Goal: Find specific fact: Find specific fact

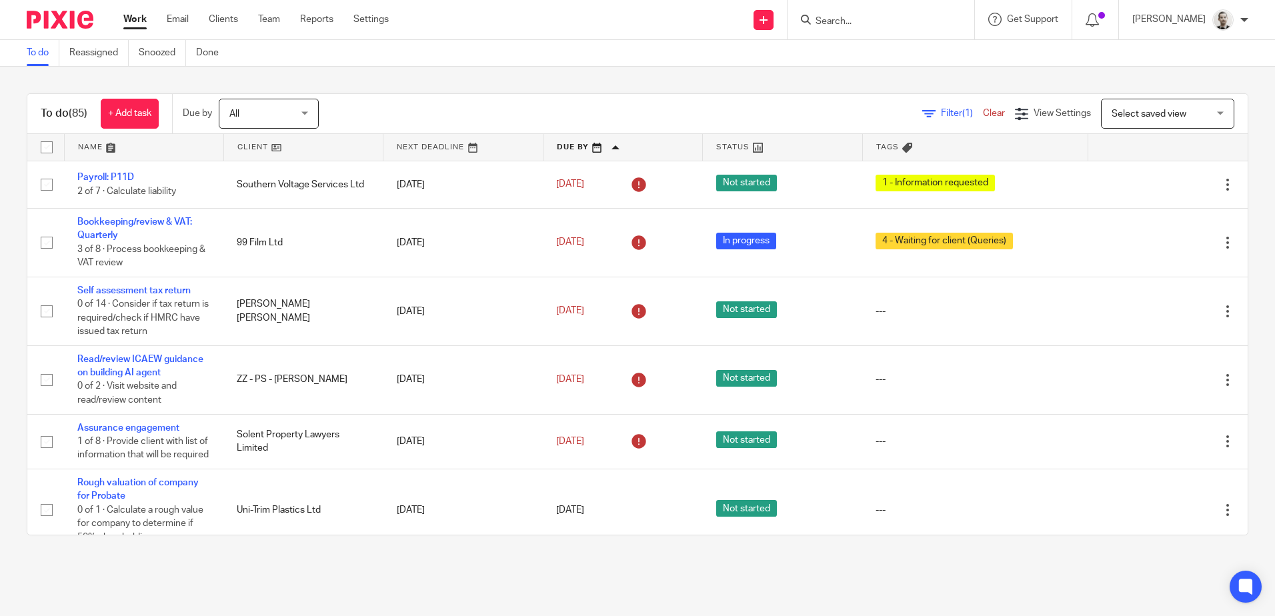
click at [845, 19] on input "Search" at bounding box center [874, 22] width 120 height 12
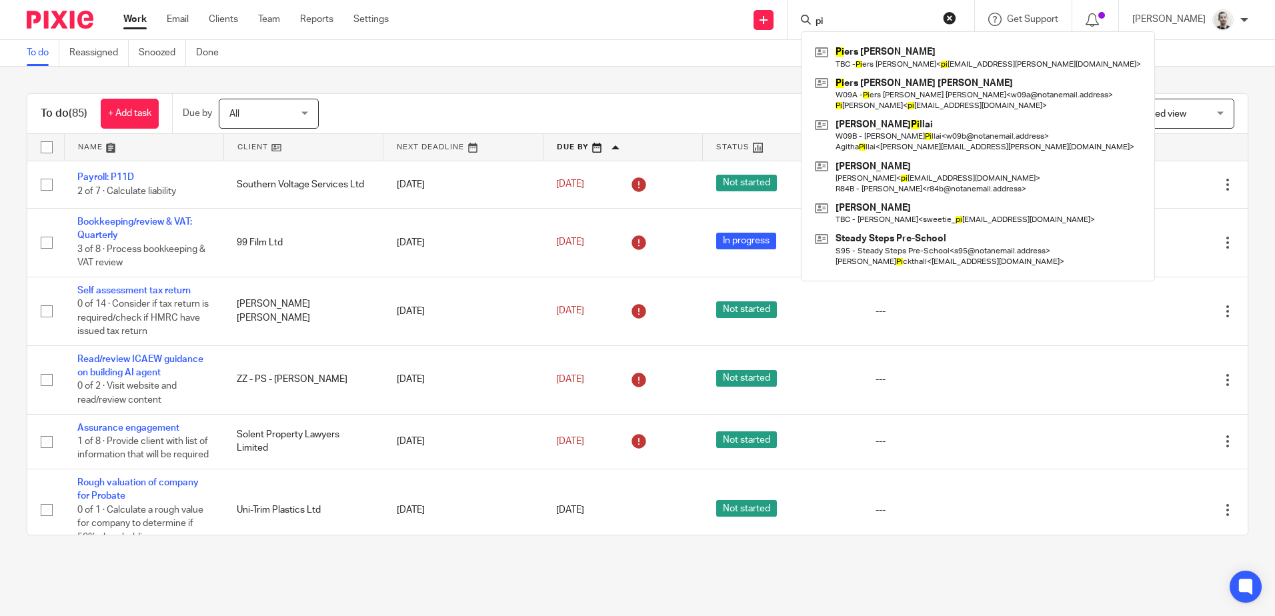
type input "p"
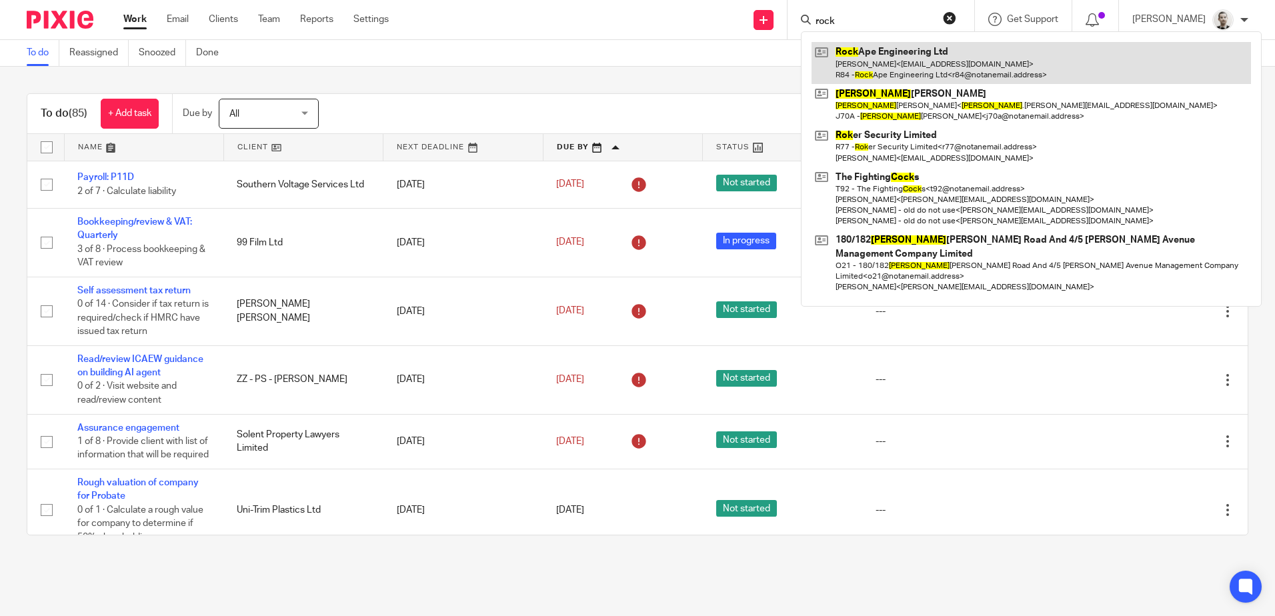
type input "rock"
click at [868, 66] on link at bounding box center [1030, 62] width 439 height 41
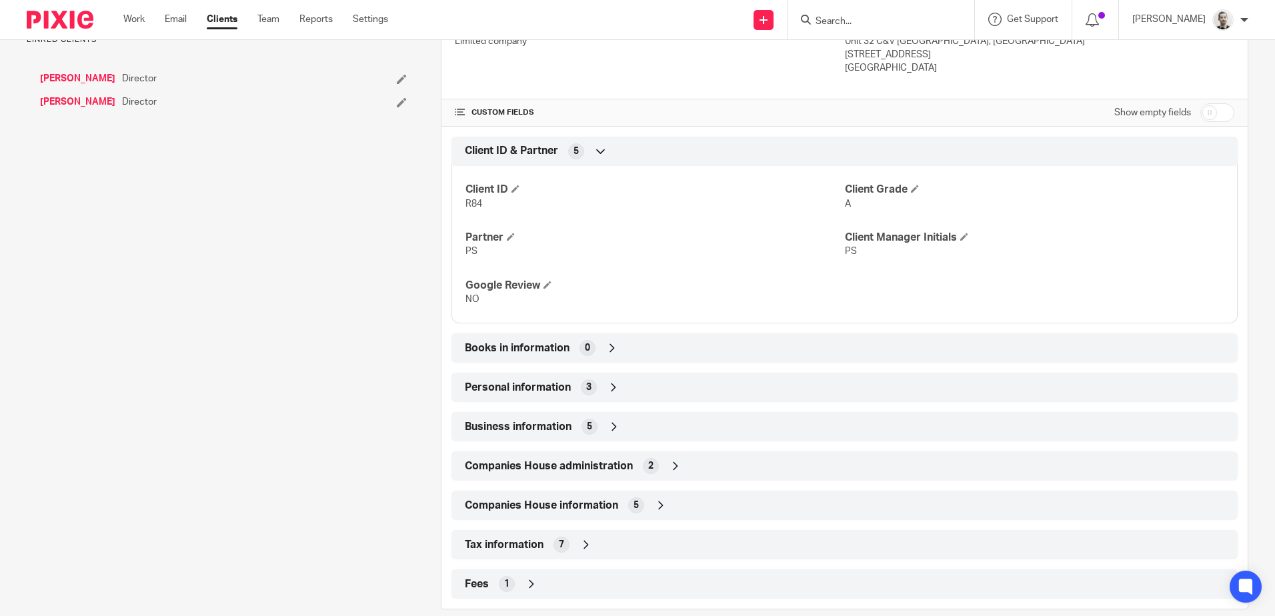
scroll to position [400, 0]
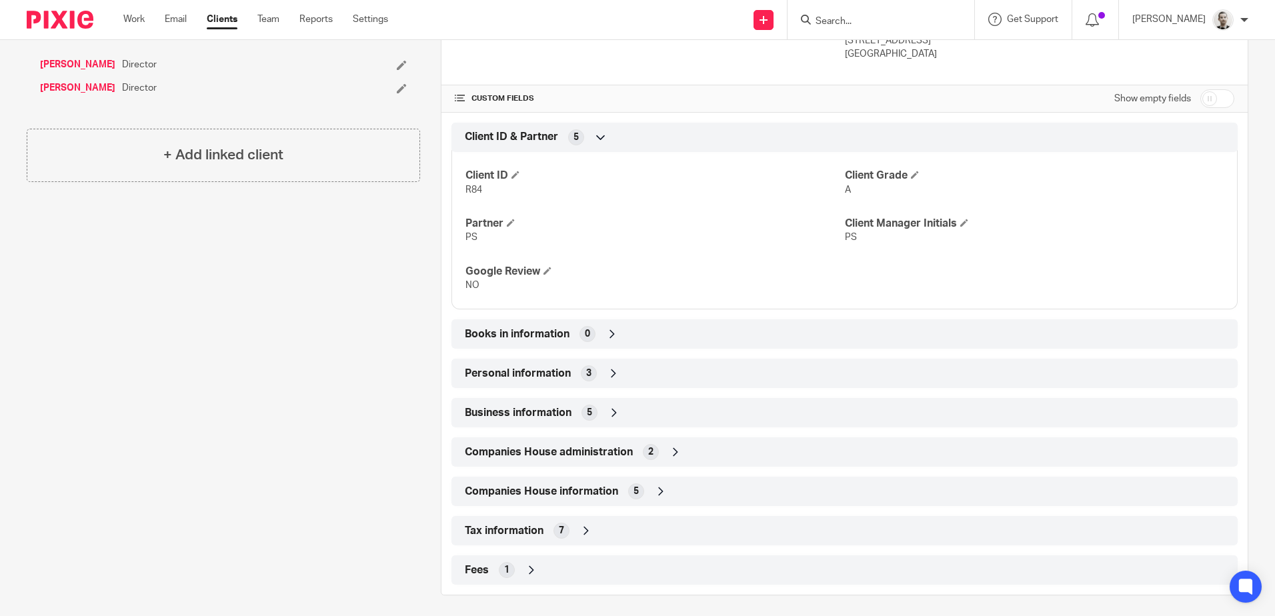
click at [582, 527] on icon at bounding box center [585, 530] width 13 height 13
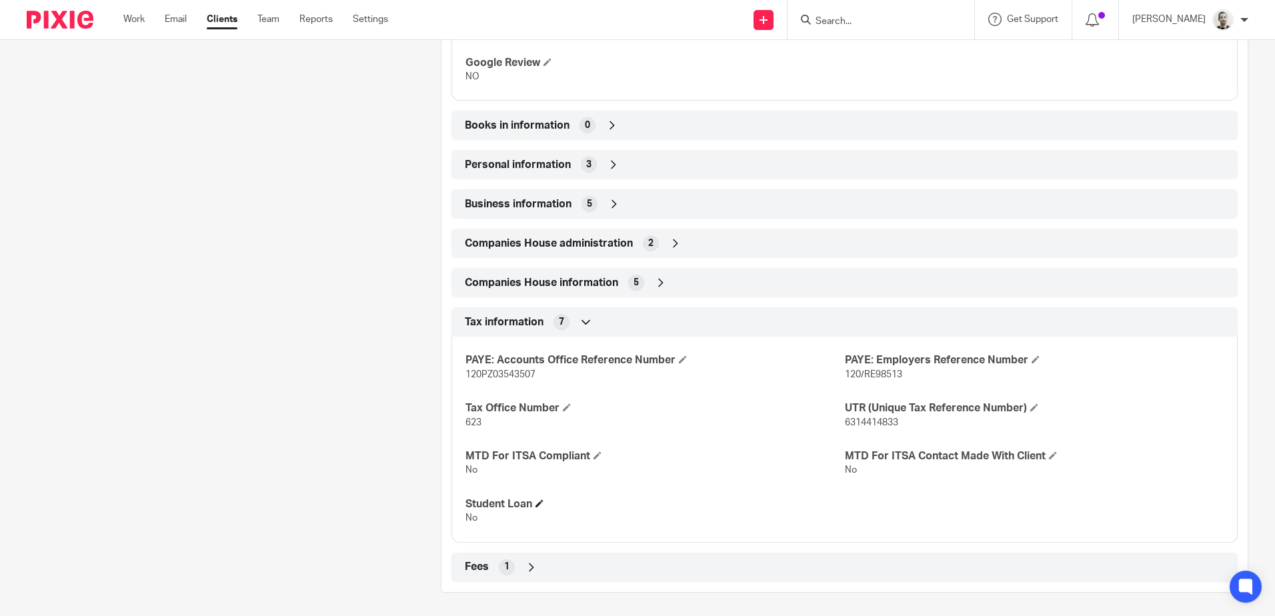
scroll to position [612, 0]
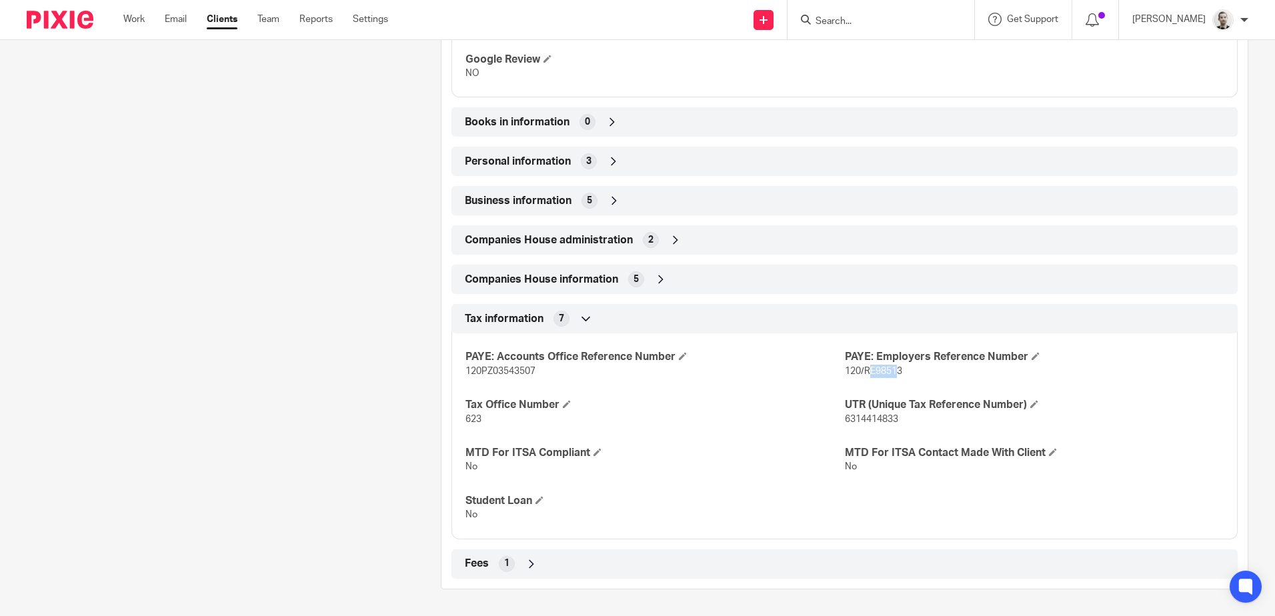
drag, startPoint x: 861, startPoint y: 370, endPoint x: 889, endPoint y: 370, distance: 28.0
click at [889, 370] on span "120/RE98513" at bounding box center [873, 371] width 57 height 9
click at [890, 370] on span "120/RE98513" at bounding box center [873, 371] width 57 height 9
click at [893, 368] on span "120/RE98513" at bounding box center [873, 371] width 57 height 9
click at [889, 371] on span "120/RE98513" at bounding box center [873, 371] width 57 height 9
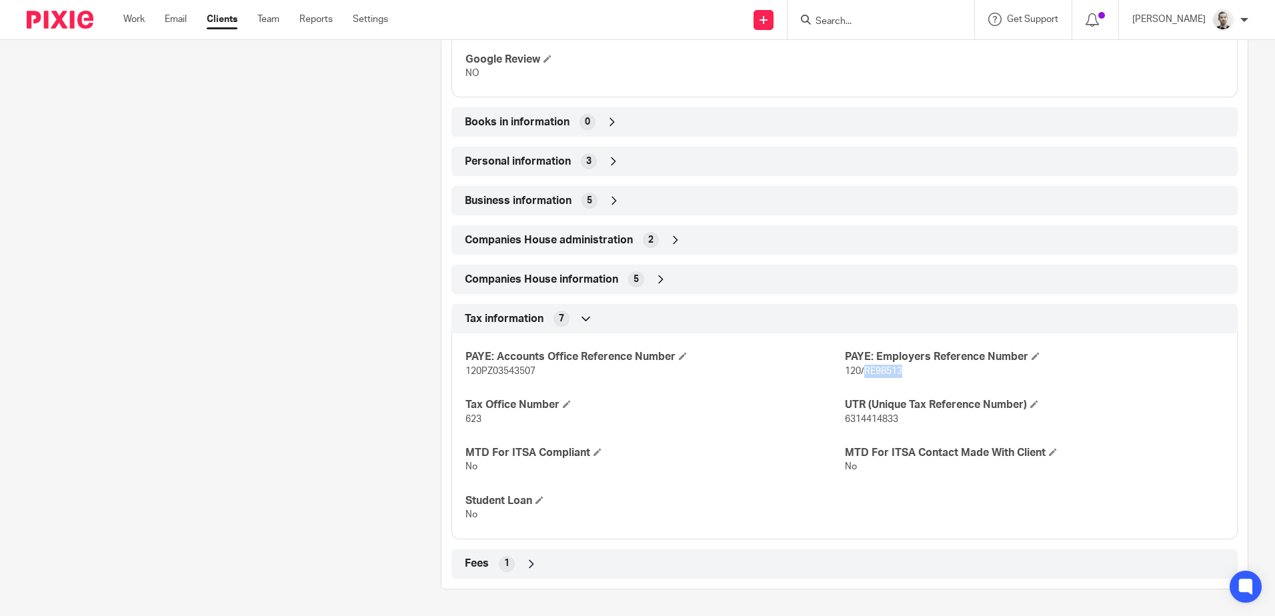
click at [889, 371] on span "120/RE98513" at bounding box center [873, 371] width 57 height 9
click at [503, 368] on span "120PZ03543507" at bounding box center [500, 371] width 70 height 9
copy span "120PZ03543507"
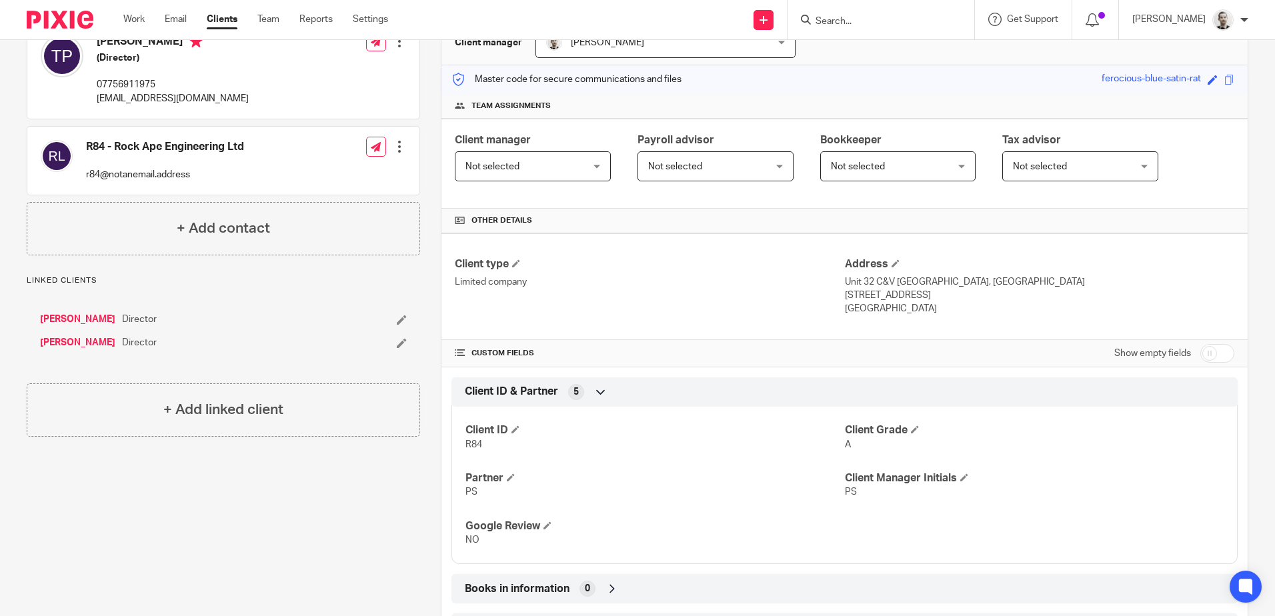
click at [467, 439] on p "R84" at bounding box center [654, 444] width 379 height 13
copy span "R84"
click at [1201, 353] on input "checkbox" at bounding box center [1217, 353] width 34 height 19
checkbox input "true"
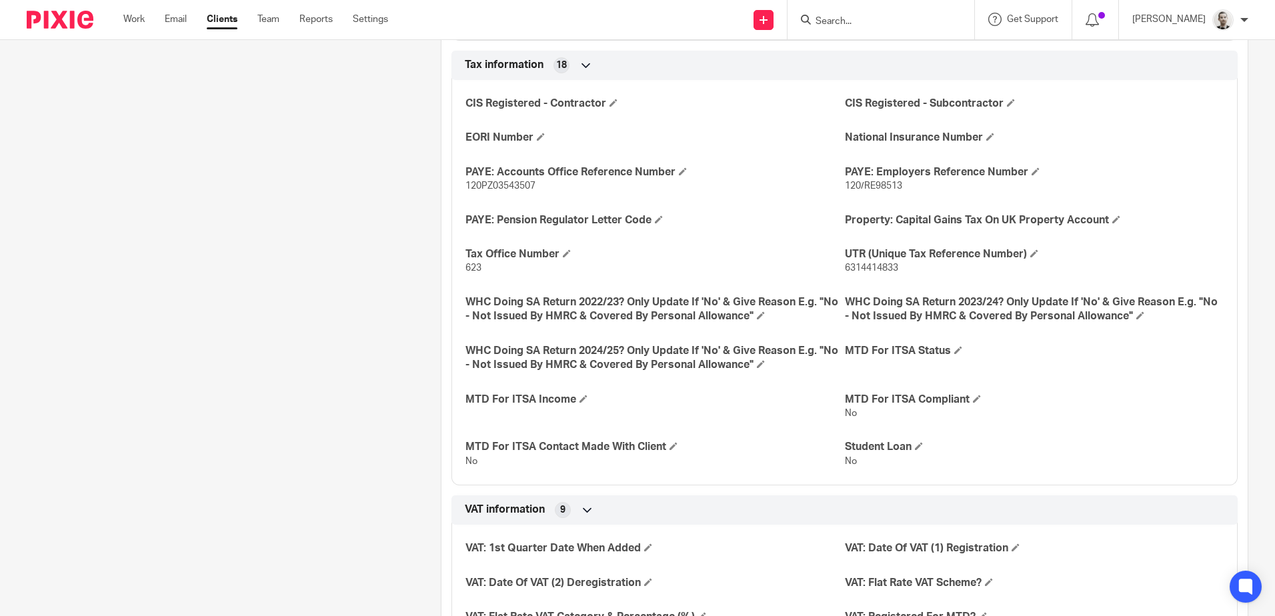
scroll to position [1591, 0]
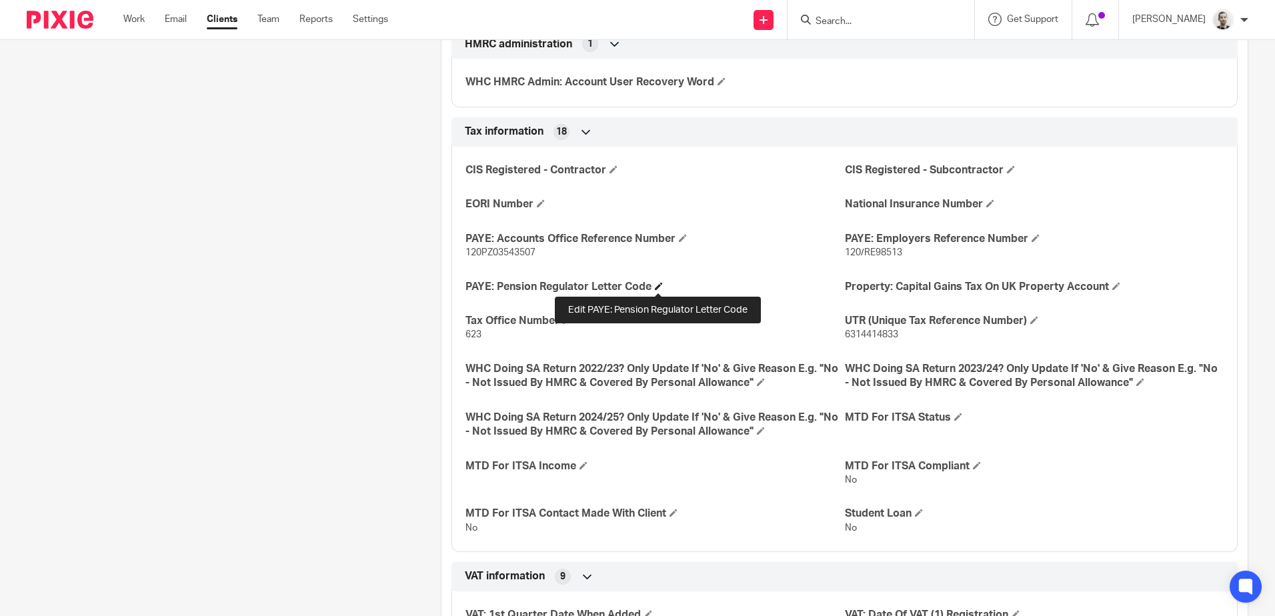
click at [659, 285] on span at bounding box center [659, 286] width 8 height 8
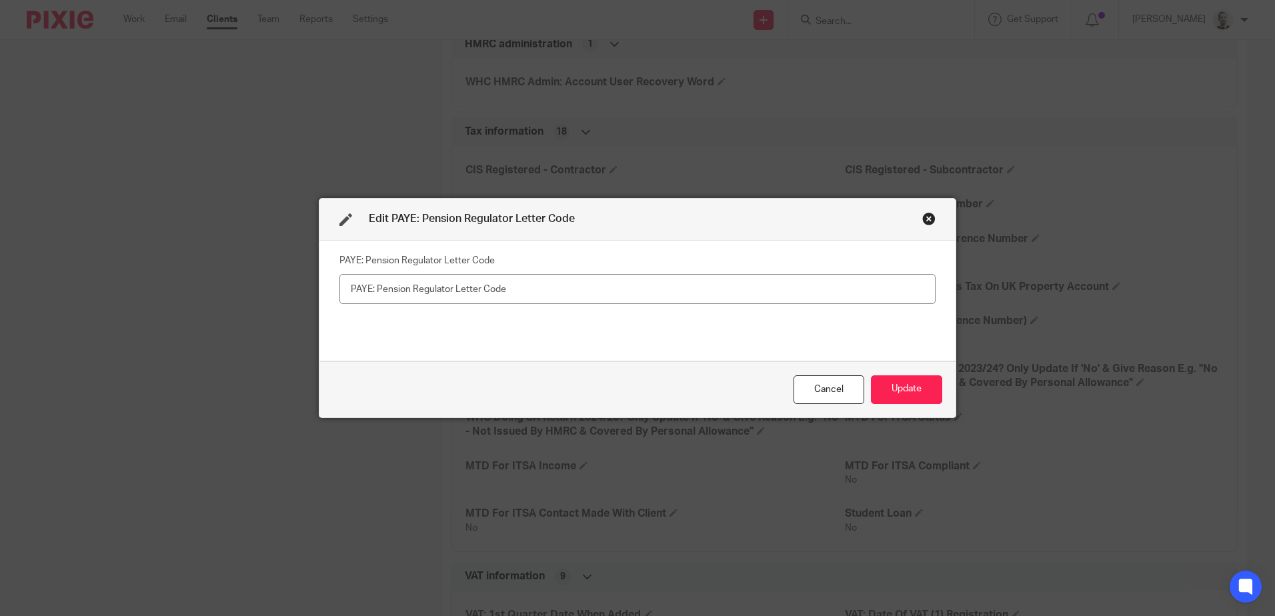
click at [553, 288] on input "text" at bounding box center [637, 289] width 596 height 30
type input "1688454137"
click at [891, 389] on button "Update" at bounding box center [906, 389] width 71 height 29
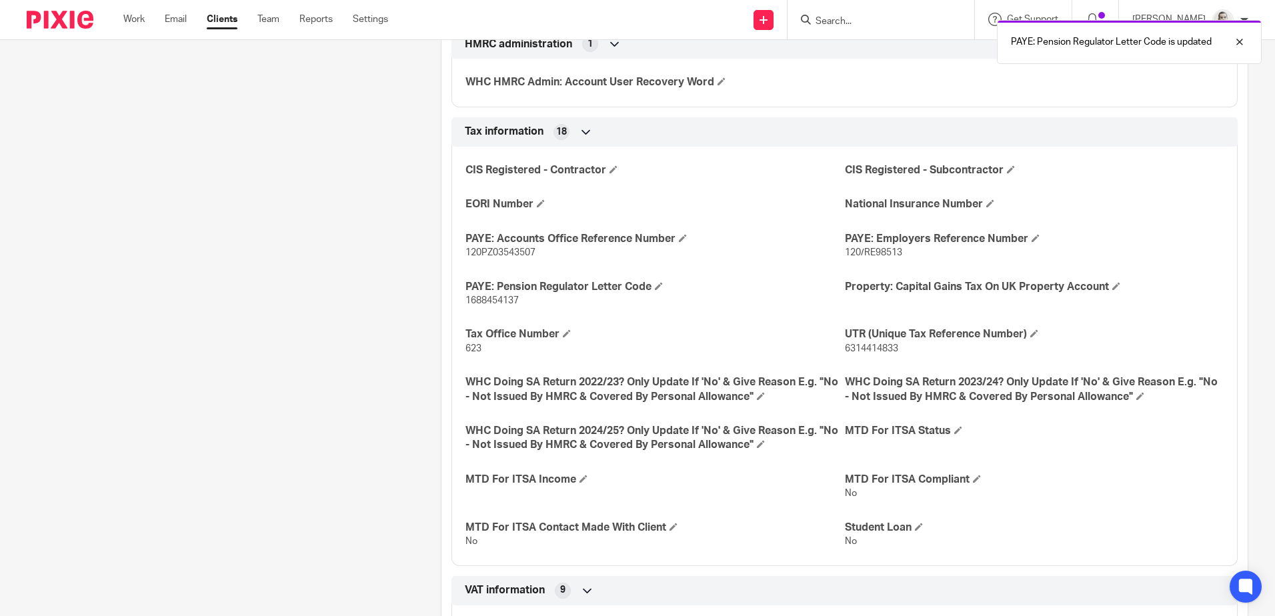
click at [491, 302] on span "1688454137" at bounding box center [491, 300] width 53 height 9
click at [486, 298] on span "1688454137" at bounding box center [491, 300] width 53 height 9
copy span "1688454137"
click at [879, 251] on span "120/RE98513" at bounding box center [873, 252] width 57 height 9
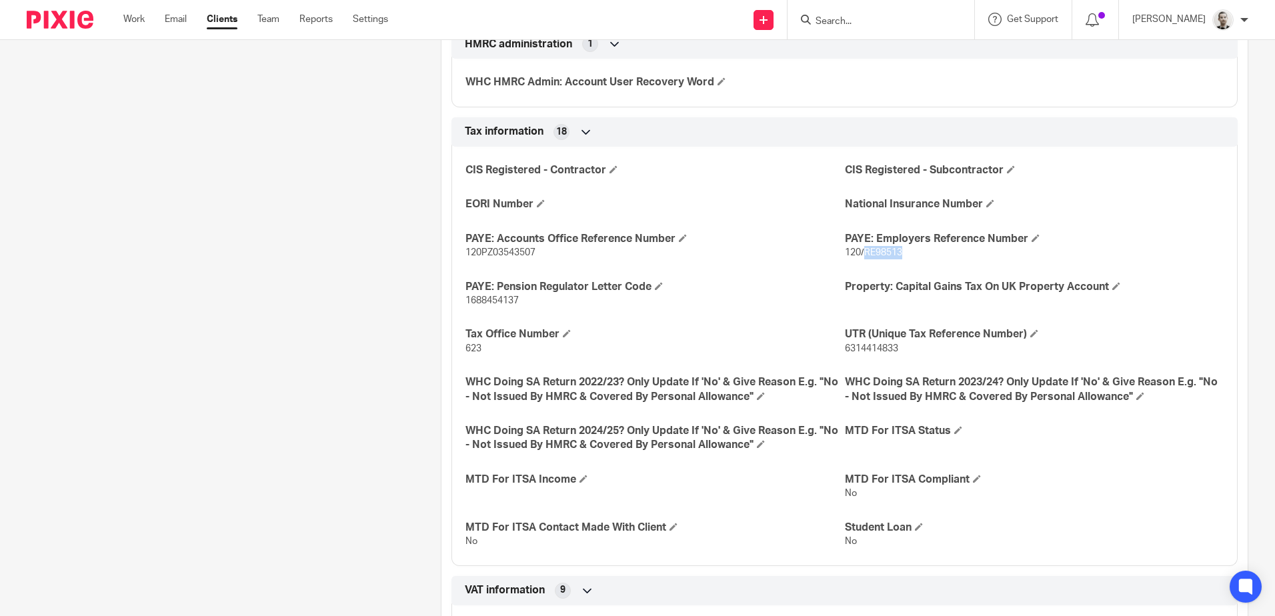
click at [879, 251] on span "120/RE98513" at bounding box center [873, 252] width 57 height 9
copy span "RE98513"
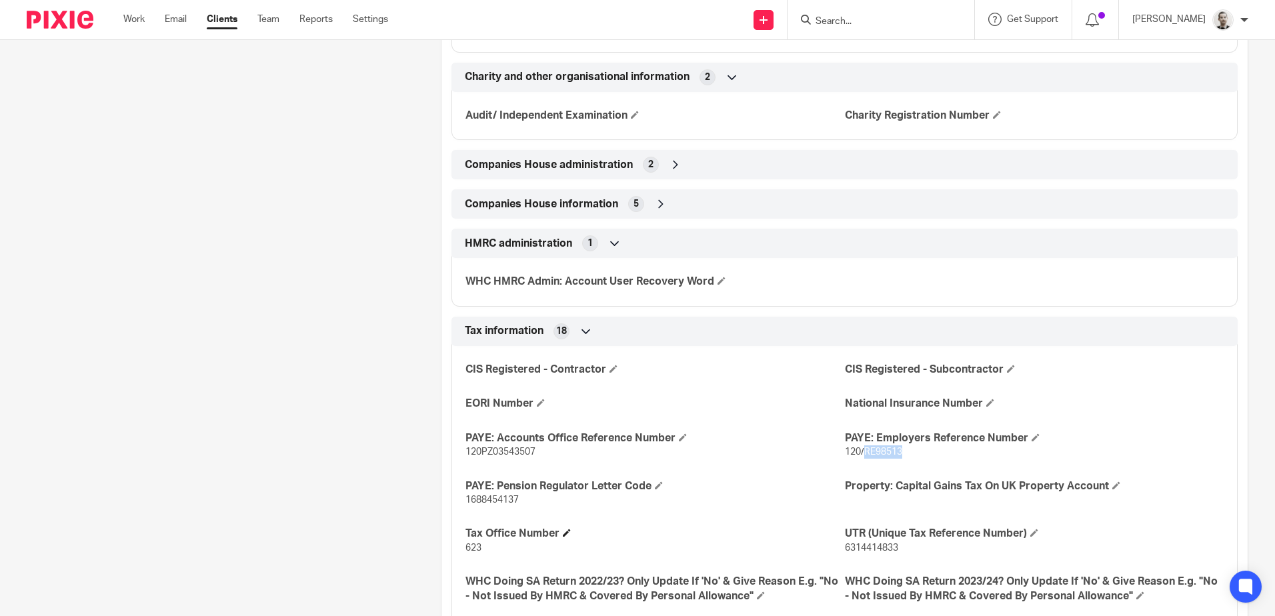
scroll to position [1391, 0]
click at [664, 189] on div "Client type Limited company Address Unit 32 C&V Business Park, Lutterworth Leic…" at bounding box center [844, 190] width 806 height 2404
click at [658, 201] on icon at bounding box center [660, 204] width 13 height 13
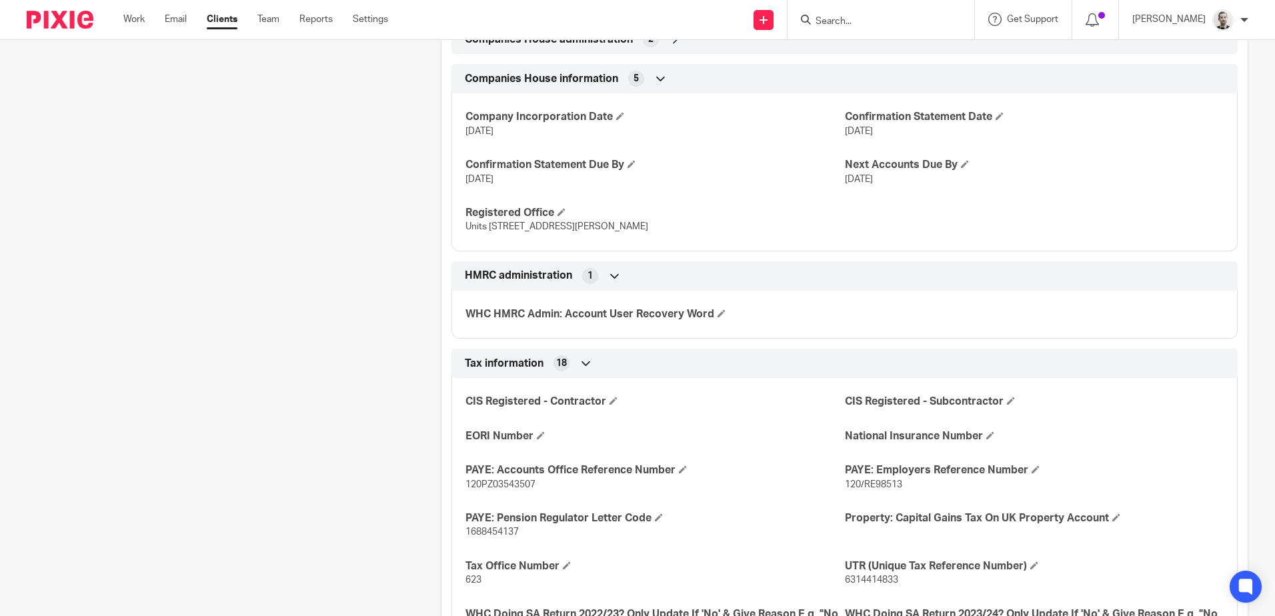
scroll to position [1481, 0]
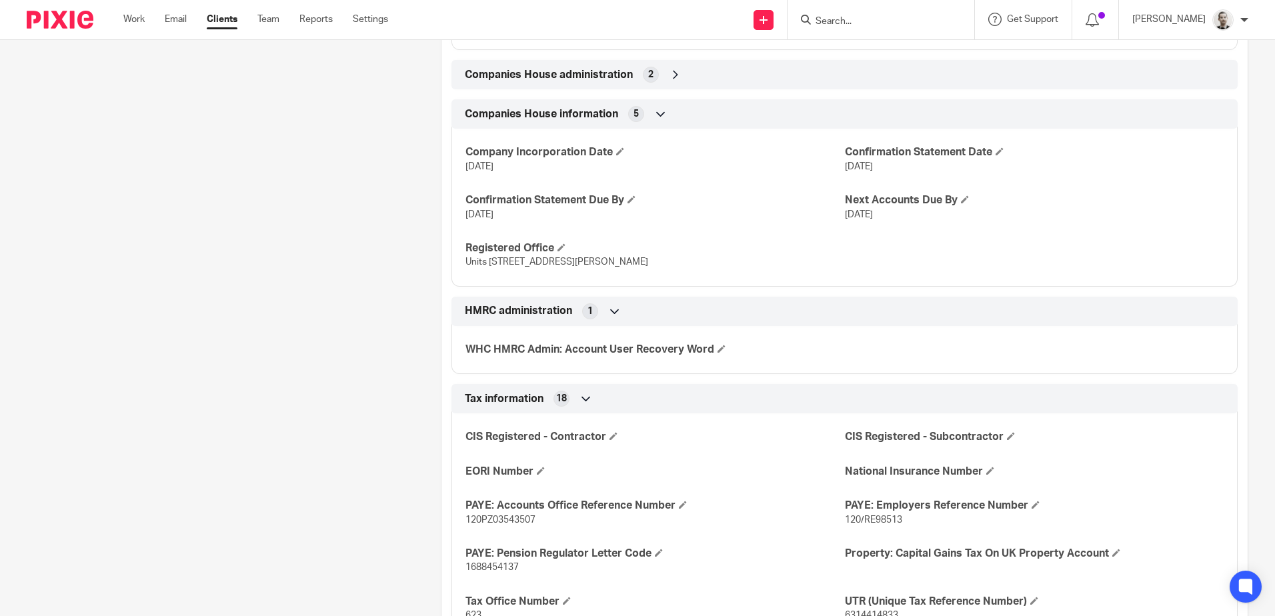
click at [581, 69] on span "Companies House administration" at bounding box center [549, 75] width 168 height 14
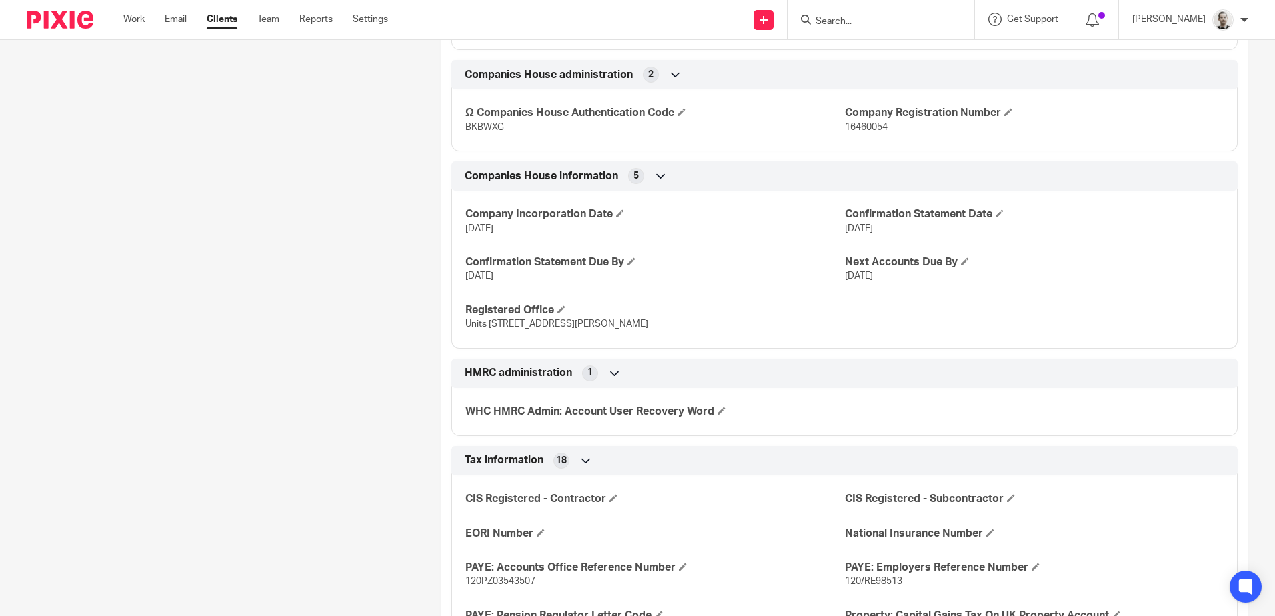
scroll to position [1543, 0]
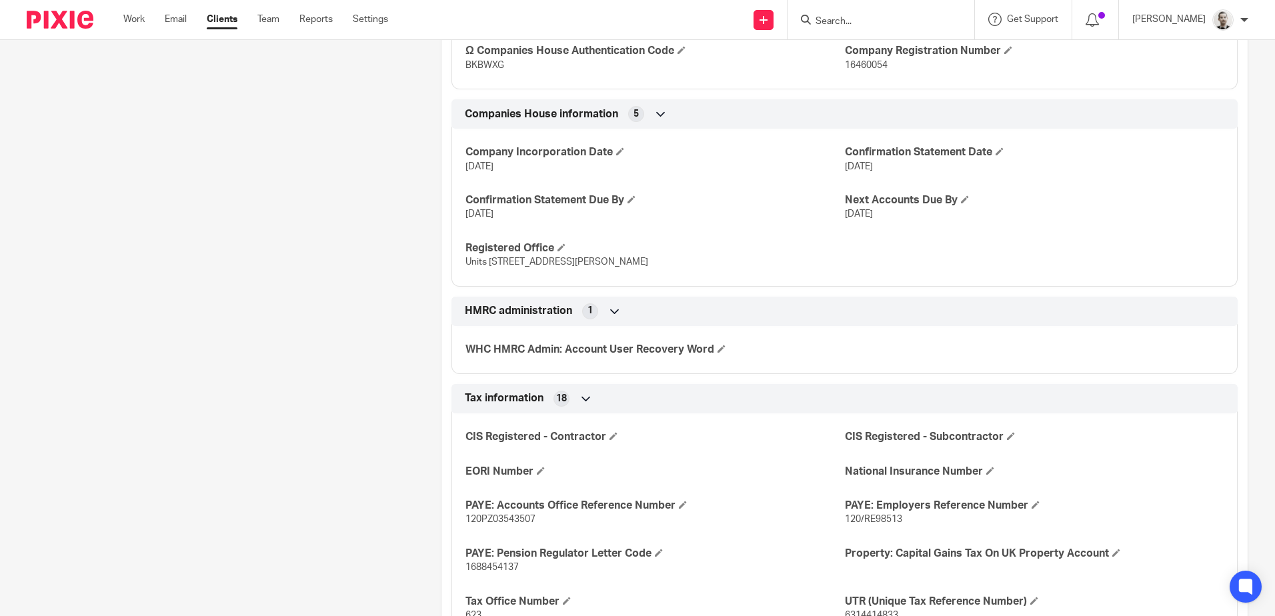
click at [860, 65] on span "16460054" at bounding box center [866, 65] width 43 height 9
copy span "16460054"
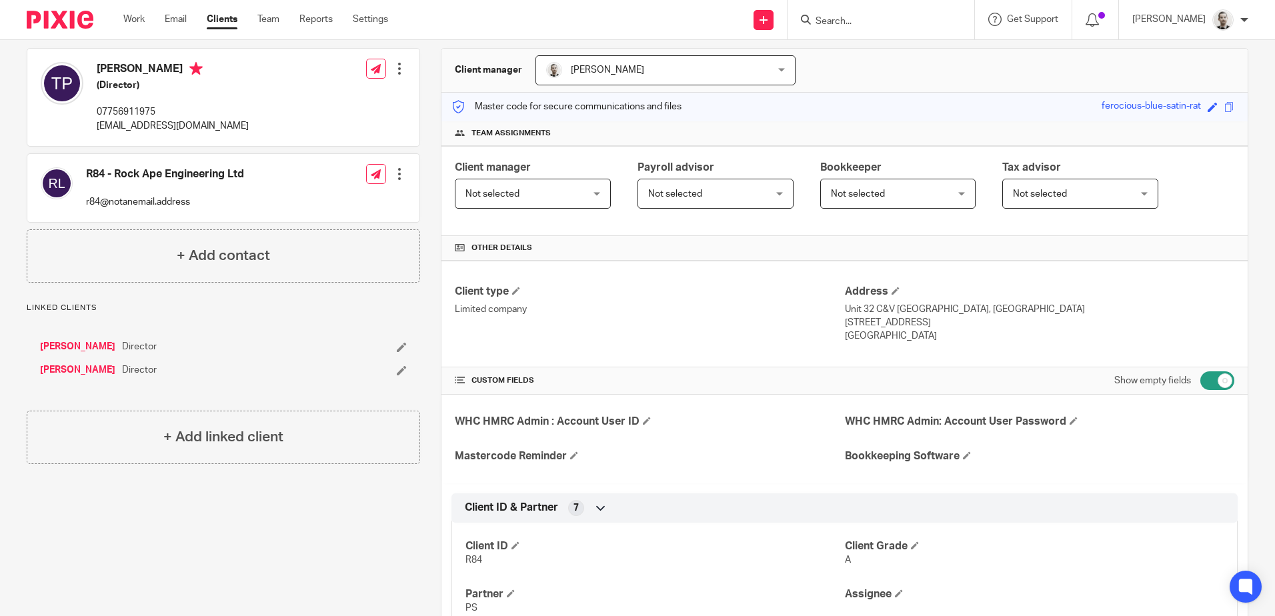
scroll to position [0, 0]
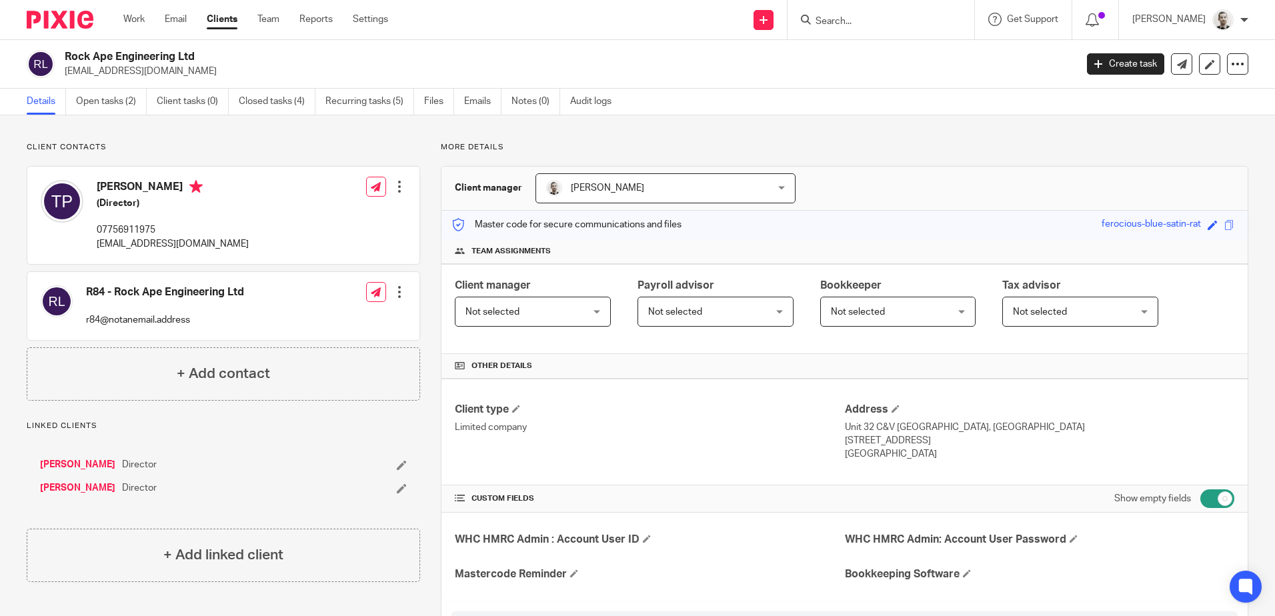
click at [110, 229] on p "07756911975" at bounding box center [173, 229] width 152 height 13
copy p "07756911975"
drag, startPoint x: 838, startPoint y: 427, endPoint x: 948, endPoint y: 428, distance: 110.0
click at [948, 428] on p "Unit 32 C&V Business Park, Lutterworth" at bounding box center [1039, 427] width 389 height 13
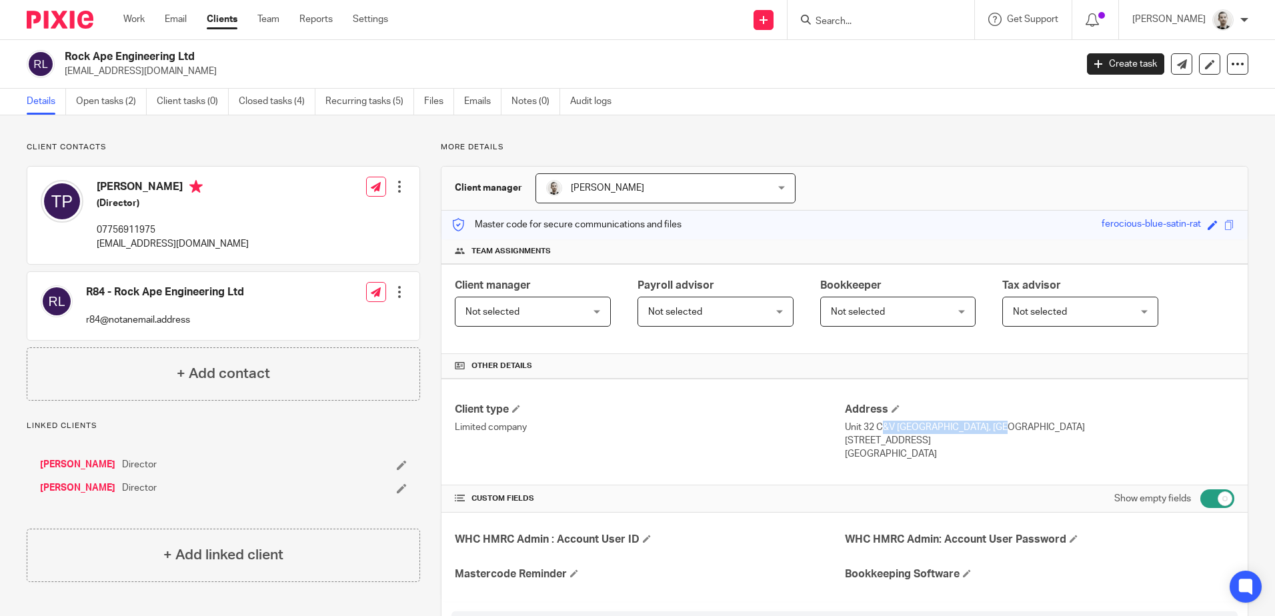
copy p "Unit 32 C&V Business Park"
drag, startPoint x: 953, startPoint y: 427, endPoint x: 1004, endPoint y: 430, distance: 50.7
click at [1004, 430] on p "Unit 32 C&V Business Park, Lutterworth" at bounding box center [1039, 427] width 389 height 13
copy p "Lutterworth"
drag, startPoint x: 838, startPoint y: 443, endPoint x: 898, endPoint y: 443, distance: 60.0
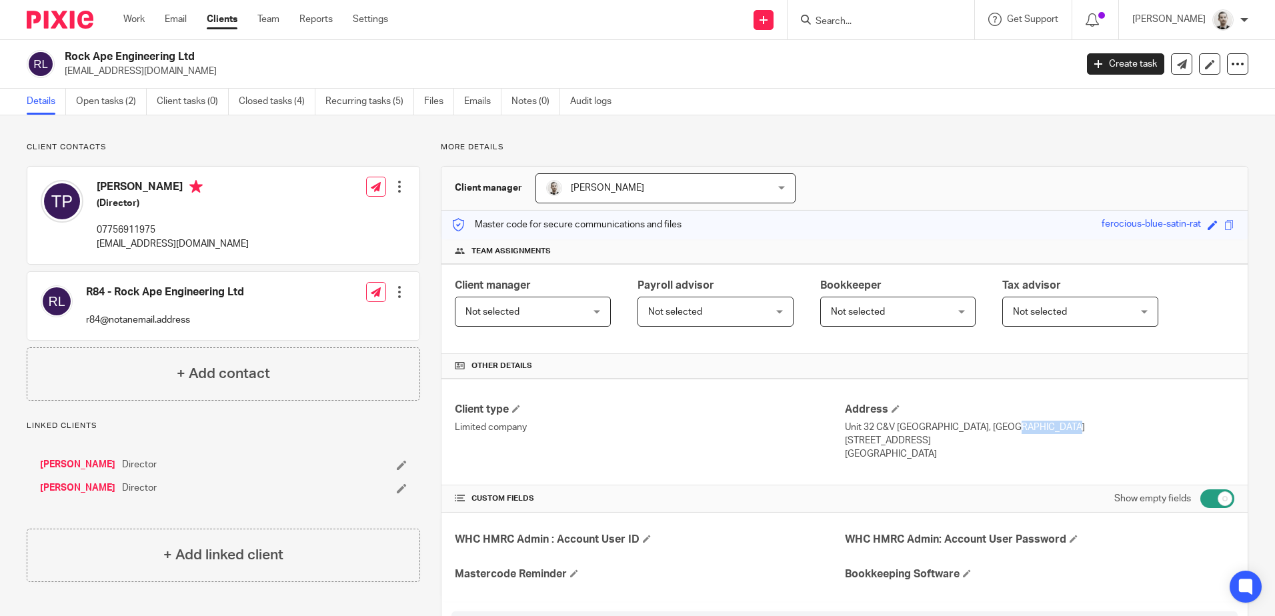
click at [898, 443] on p "Leicestershire, LE17 4HE" at bounding box center [1039, 440] width 389 height 13
copy p "Leicestershire"
drag, startPoint x: 903, startPoint y: 440, endPoint x: 941, endPoint y: 442, distance: 37.4
click at [941, 442] on p "Leicestershire, LE17 4HE" at bounding box center [1039, 440] width 389 height 13
copy p "LE17 4HE"
